Goal: Information Seeking & Learning: Learn about a topic

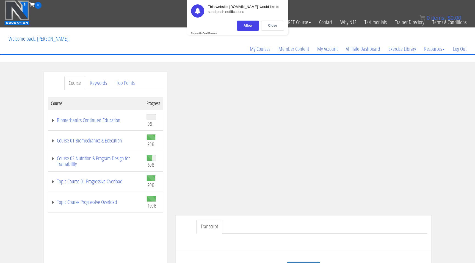
scroll to position [22, 0]
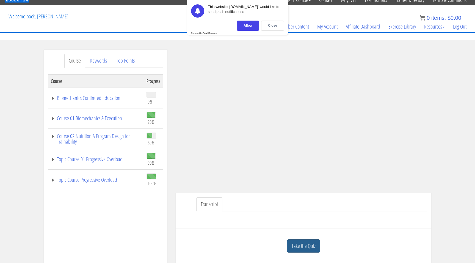
click at [310, 242] on link "Take the Quiz" at bounding box center [303, 246] width 33 height 13
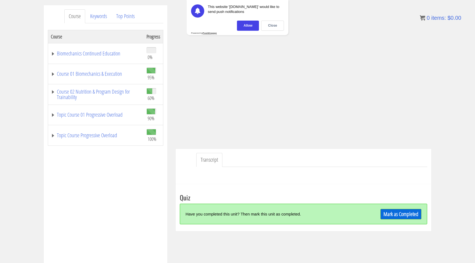
scroll to position [70, 0]
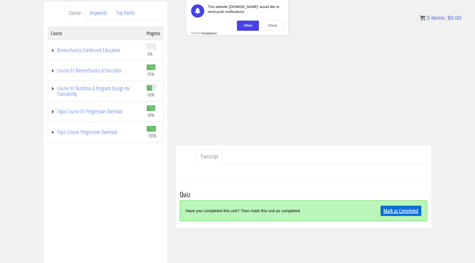
click at [412, 209] on link "Mark as Completed" at bounding box center [400, 211] width 41 height 10
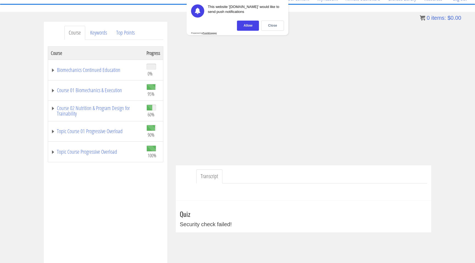
scroll to position [50, 0]
click at [108, 70] on link "Biomechanics Continued Education" at bounding box center [96, 70] width 90 height 5
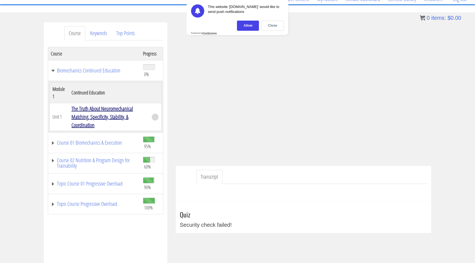
click at [117, 114] on link "The Truth About Neuromechanical Matching, Specificity, Stability, & Coordination" at bounding box center [102, 117] width 62 height 24
click at [94, 140] on link "Course 01 Biomechanics & Execution" at bounding box center [94, 142] width 87 height 5
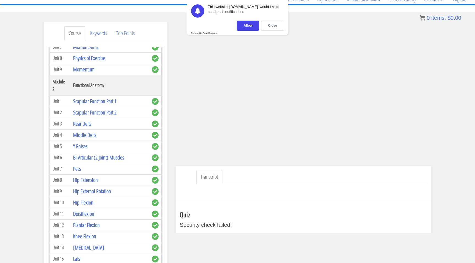
scroll to position [209, 0]
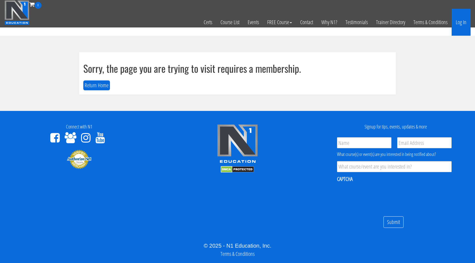
click at [459, 20] on link "Log In" at bounding box center [460, 22] width 19 height 27
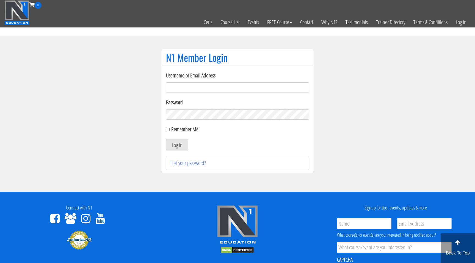
click at [285, 84] on input "Username or Email Address" at bounding box center [237, 87] width 143 height 10
type input "[EMAIL_ADDRESS][DOMAIN_NAME]"
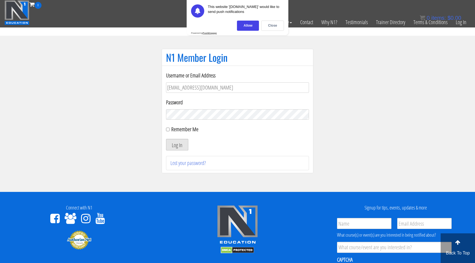
click at [182, 145] on button "Log In" at bounding box center [177, 145] width 22 height 12
click at [176, 147] on button "Log In" at bounding box center [177, 145] width 22 height 12
click at [178, 146] on button "Log In" at bounding box center [177, 145] width 22 height 12
click at [275, 25] on div "Close" at bounding box center [272, 26] width 23 height 10
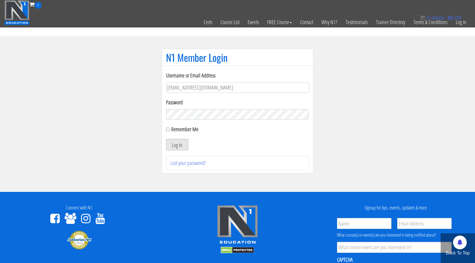
click at [178, 146] on button "Log In" at bounding box center [177, 145] width 22 height 12
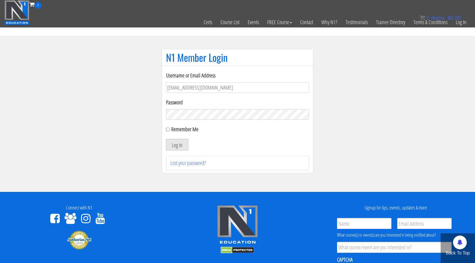
click at [178, 146] on button "Log In" at bounding box center [177, 145] width 22 height 12
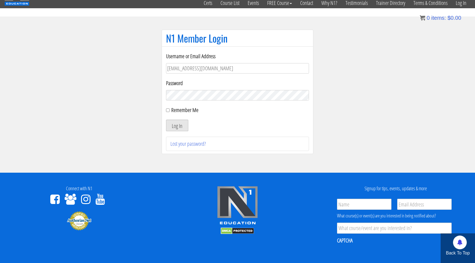
scroll to position [18, 0]
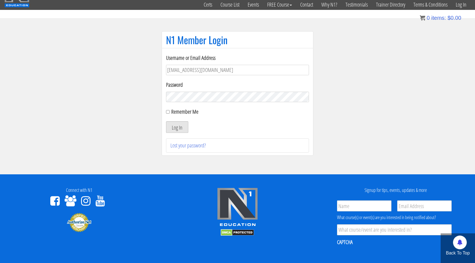
click at [181, 128] on button "Log In" at bounding box center [177, 127] width 22 height 12
click at [181, 127] on button "Log In" at bounding box center [177, 127] width 22 height 12
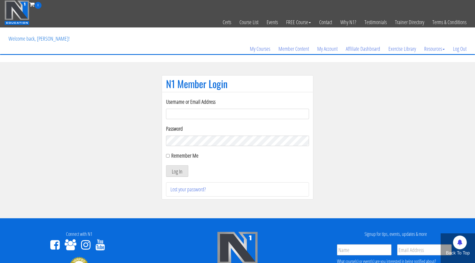
click at [255, 113] on input "Username or Email Address" at bounding box center [237, 114] width 143 height 10
click at [20, 6] on img at bounding box center [16, 12] width 25 height 25
click at [263, 49] on link "My Courses" at bounding box center [260, 49] width 29 height 26
click at [265, 49] on link "My Courses" at bounding box center [260, 49] width 29 height 26
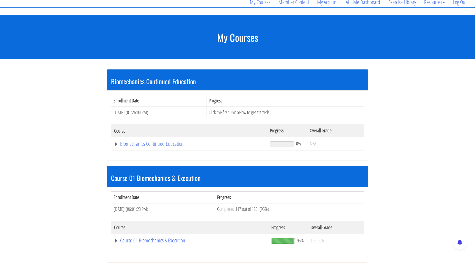
scroll to position [47, 0]
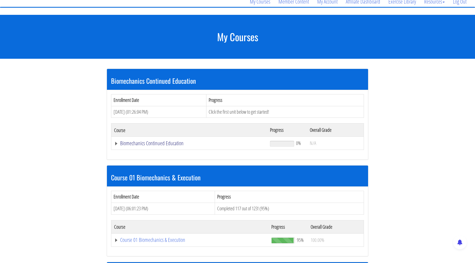
click at [156, 145] on link "Biomechanics Continued Education" at bounding box center [189, 143] width 150 height 5
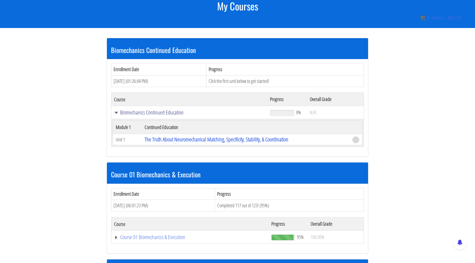
scroll to position [78, 0]
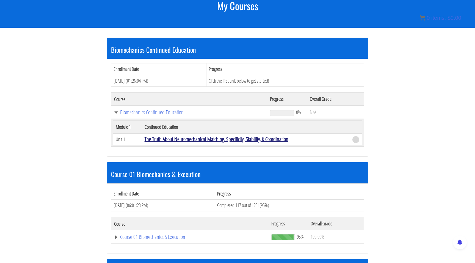
click at [185, 140] on link "The Truth About Neuromechanical Matching, Specificity, Stability, & Coordination" at bounding box center [217, 138] width 144 height 7
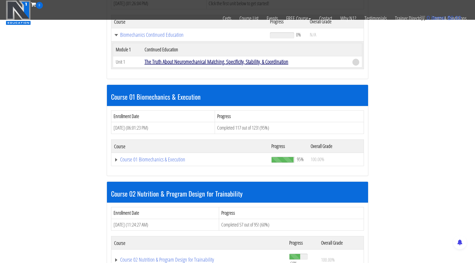
scroll to position [120, 0]
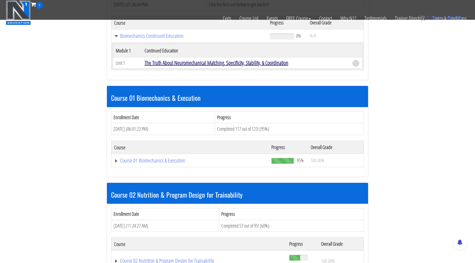
click at [256, 62] on link "The Truth About Neuromechanical Matching, Specificity, Stability, & Coordination" at bounding box center [217, 62] width 144 height 7
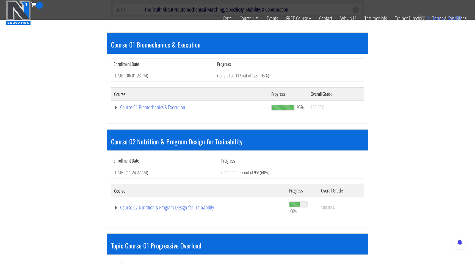
scroll to position [164, 0]
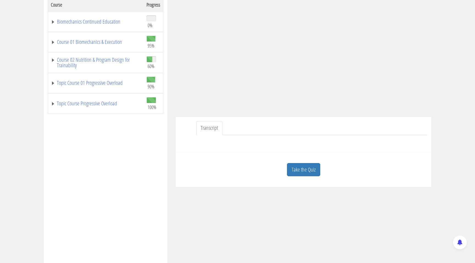
scroll to position [113, 0]
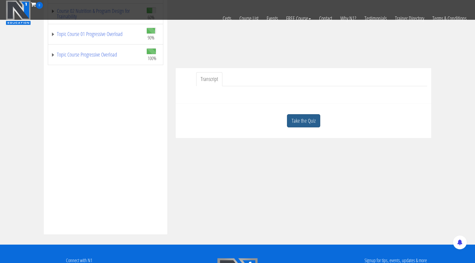
click at [299, 125] on link "Take the Quiz" at bounding box center [303, 120] width 33 height 13
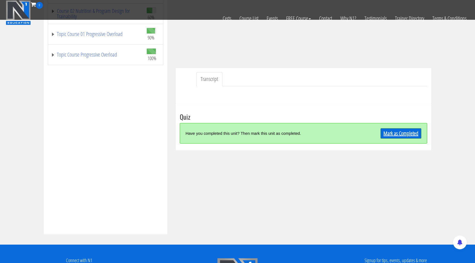
click at [405, 136] on link "Mark as Completed" at bounding box center [400, 133] width 41 height 10
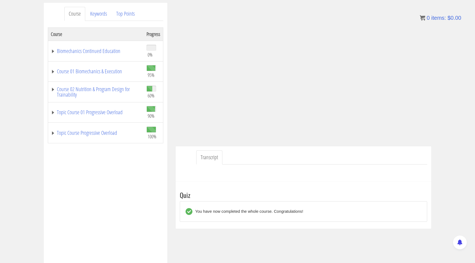
scroll to position [61, 0]
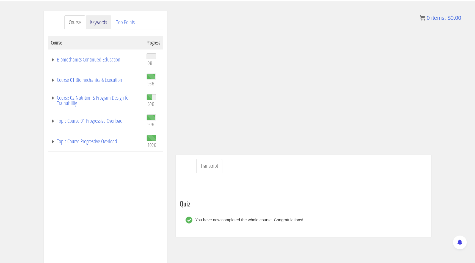
click at [101, 18] on link "Keywords" at bounding box center [99, 22] width 26 height 14
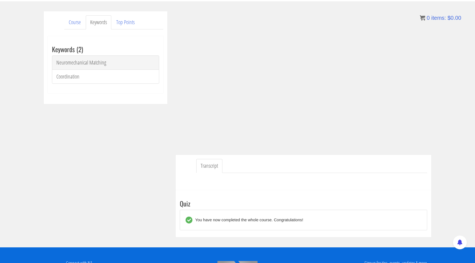
click at [87, 63] on link "Neuromechanical Matching" at bounding box center [105, 62] width 107 height 14
click at [79, 23] on link "Course" at bounding box center [74, 22] width 21 height 14
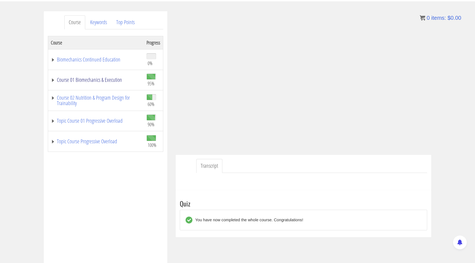
click at [112, 80] on link "Course 01 Biomechanics & Execution" at bounding box center [96, 79] width 90 height 5
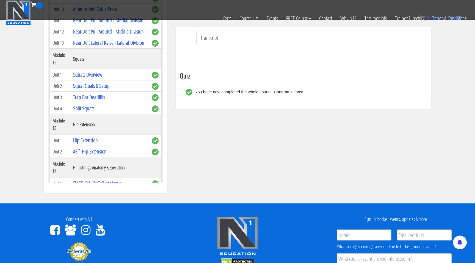
scroll to position [1213, 0]
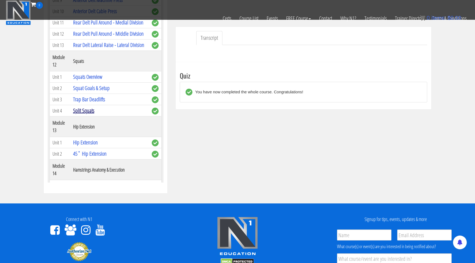
click at [90, 107] on link "Split Squats" at bounding box center [83, 110] width 21 height 7
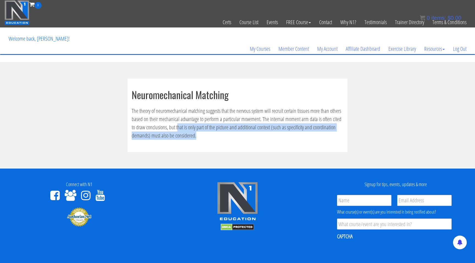
drag, startPoint x: 173, startPoint y: 131, endPoint x: 310, endPoint y: 135, distance: 136.9
click at [310, 135] on p "The theory of neuromechanical matching suggests that the nervous system will re…" at bounding box center [238, 123] width 212 height 33
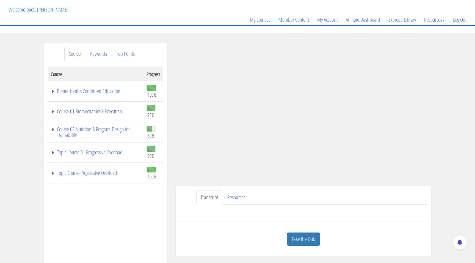
scroll to position [37, 0]
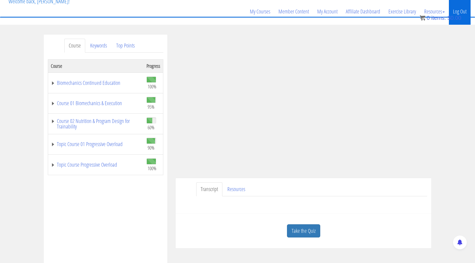
click at [460, 13] on link "Log Out" at bounding box center [460, 11] width 22 height 26
click at [460, 10] on link "Log Out" at bounding box center [460, 11] width 22 height 26
